Goal: Task Accomplishment & Management: Manage account settings

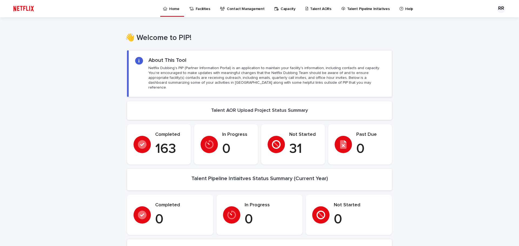
click at [310, 8] on p "Talent AORs" at bounding box center [320, 5] width 21 height 11
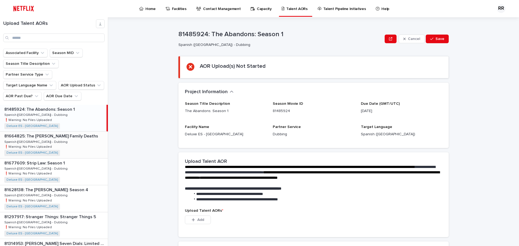
click at [33, 133] on p "81664825: The [PERSON_NAME] Family Deaths" at bounding box center [51, 136] width 95 height 6
click at [35, 171] on p "❗️Warning: No Files Uploaded" at bounding box center [28, 173] width 49 height 5
click at [34, 117] on p "❗️Warning: No Files Uploaded" at bounding box center [28, 119] width 49 height 5
click at [42, 141] on div "81664825: The [PERSON_NAME] Family Deaths 81664825: The [PERSON_NAME] Family De…" at bounding box center [54, 145] width 108 height 26
click at [49, 174] on div "81677609: Strip Law: Season 1 81677609: Strip Law: Season 1 Spanish ([GEOGRAPHI…" at bounding box center [54, 172] width 108 height 26
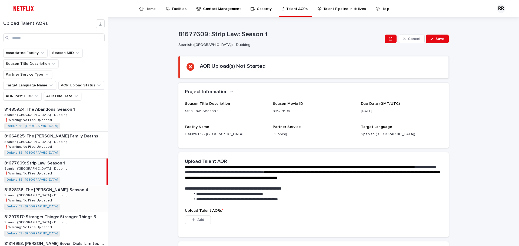
click at [40, 193] on p "Spanish ([GEOGRAPHIC_DATA]) - Dubbing" at bounding box center [36, 195] width 64 height 5
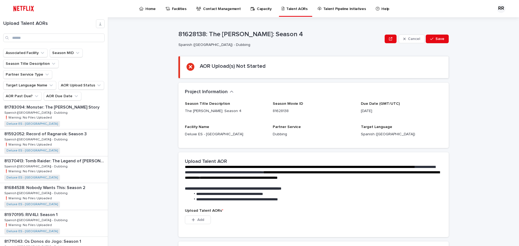
scroll to position [324, 0]
click at [293, 8] on p "Talent AORs" at bounding box center [296, 5] width 21 height 11
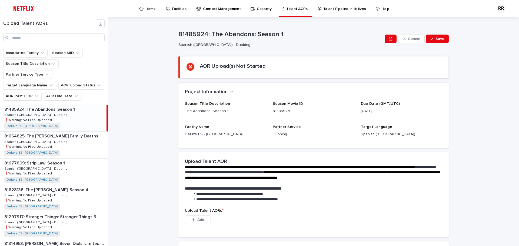
click at [149, 8] on p "Home" at bounding box center [150, 5] width 10 height 11
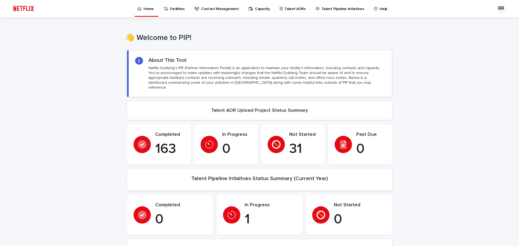
click at [288, 9] on p "Talent AORs" at bounding box center [294, 5] width 21 height 11
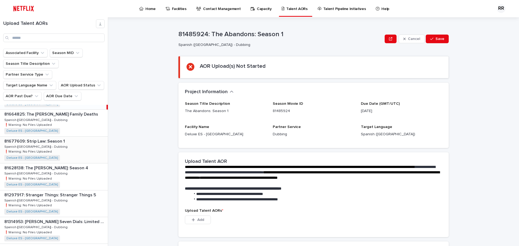
scroll to position [54, 0]
